Goal: Browse casually

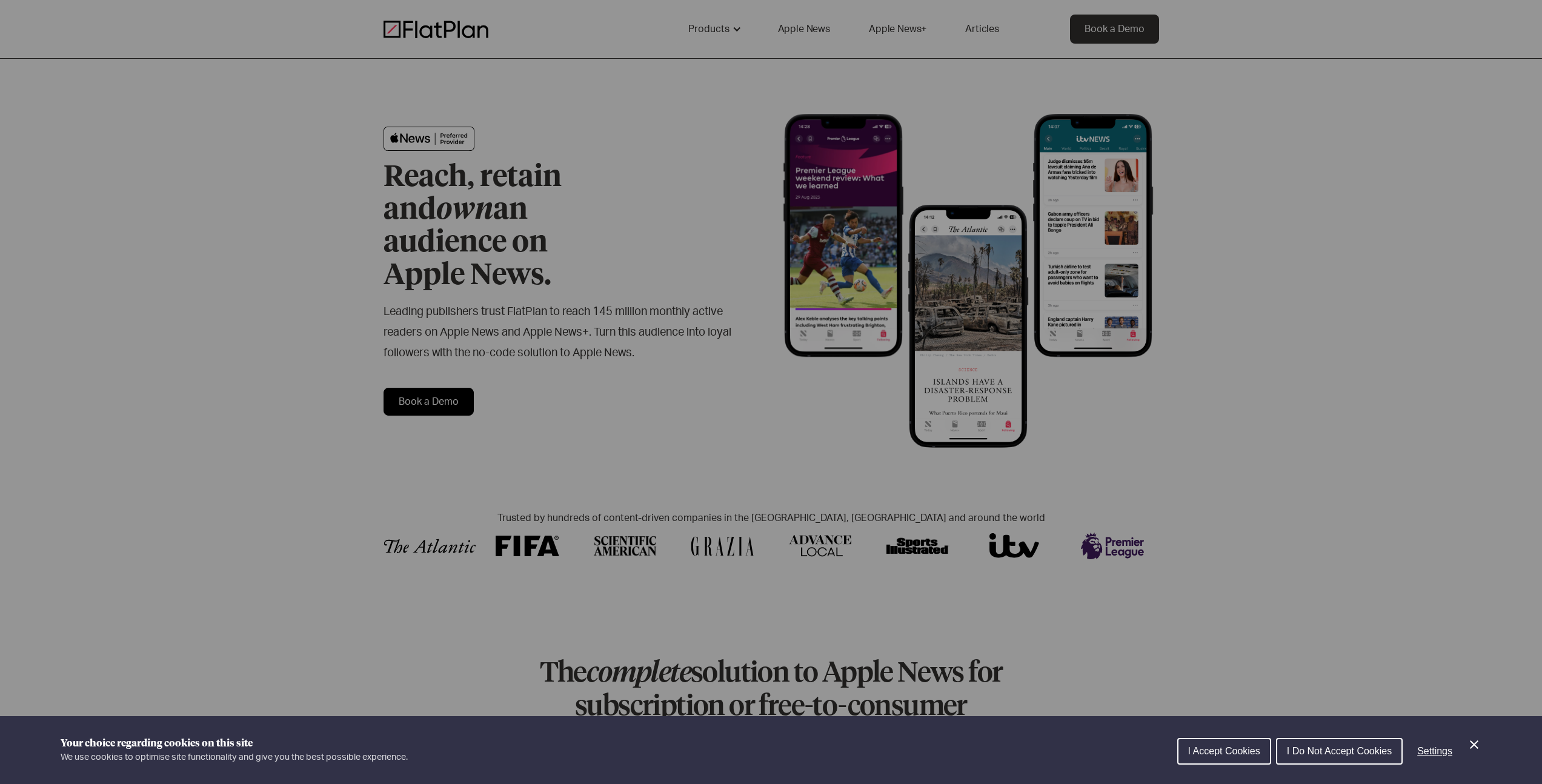
click at [1290, 301] on div "Cookie preferences" at bounding box center [771, 392] width 1542 height 784
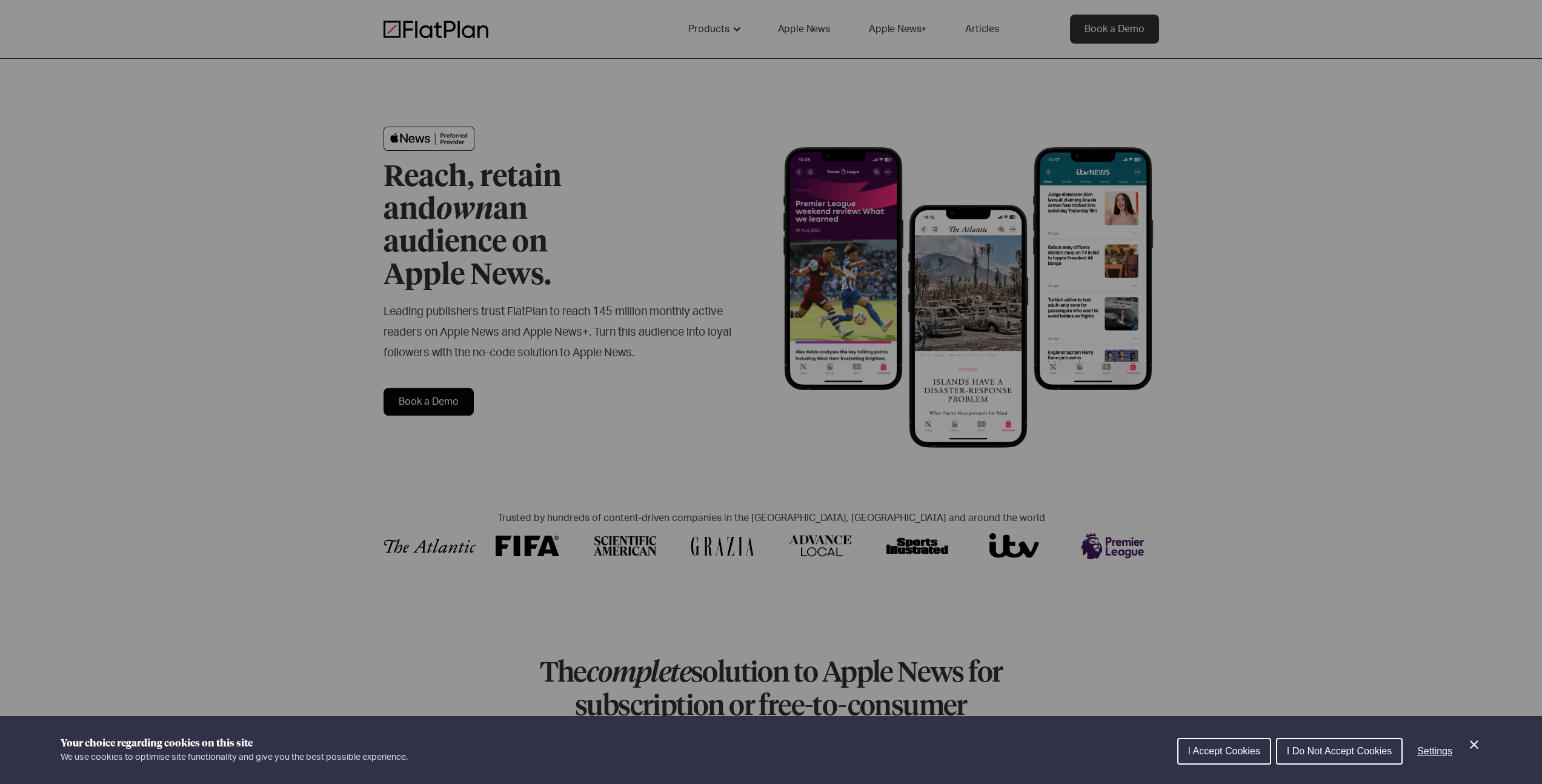
click at [434, 17] on div "Cookie preferences" at bounding box center [771, 392] width 1542 height 784
click at [435, 28] on div "Cookie preferences" at bounding box center [771, 392] width 1542 height 784
